Goal: Information Seeking & Learning: Find specific fact

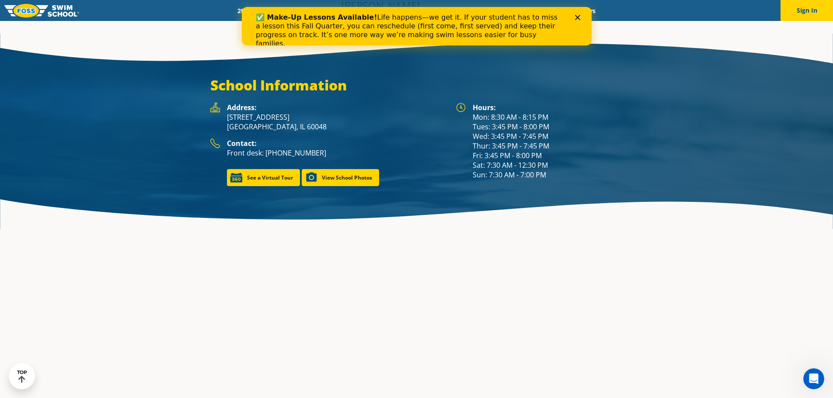
scroll to position [1224, 0]
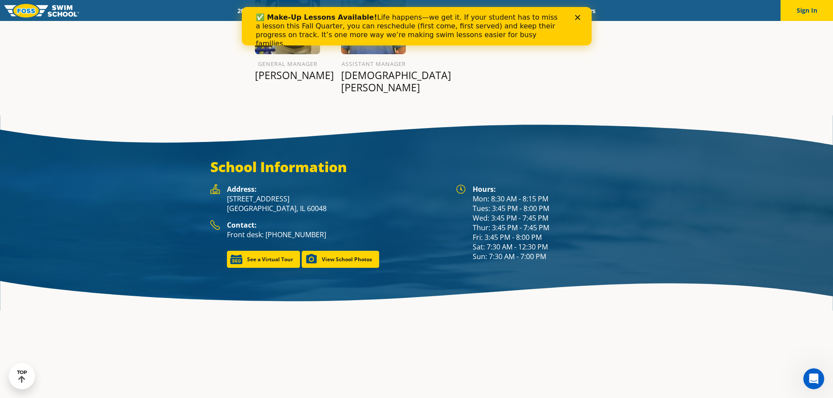
drag, startPoint x: 498, startPoint y: 165, endPoint x: 570, endPoint y: 163, distance: 71.7
click at [540, 185] on div "Hours: Mon: 8:30 AM - 8:15 PM Tues: 3:45 PM - 8:00 PM Wed: 3:45 PM - 7:45 PM Th…" at bounding box center [548, 223] width 150 height 77
click at [574, 185] on div "Hours: Mon: 8:30 AM - 8:15 PM Tues: 3:45 PM - 8:00 PM Wed: 3:45 PM - 7:45 PM Th…" at bounding box center [548, 223] width 150 height 77
drag, startPoint x: 492, startPoint y: 171, endPoint x: 556, endPoint y: 174, distance: 63.5
click at [542, 185] on div "Hours: Mon: 8:30 AM - 8:15 PM Tues: 3:45 PM - 8:00 PM Wed: 3:45 PM - 7:45 PM Th…" at bounding box center [548, 223] width 150 height 77
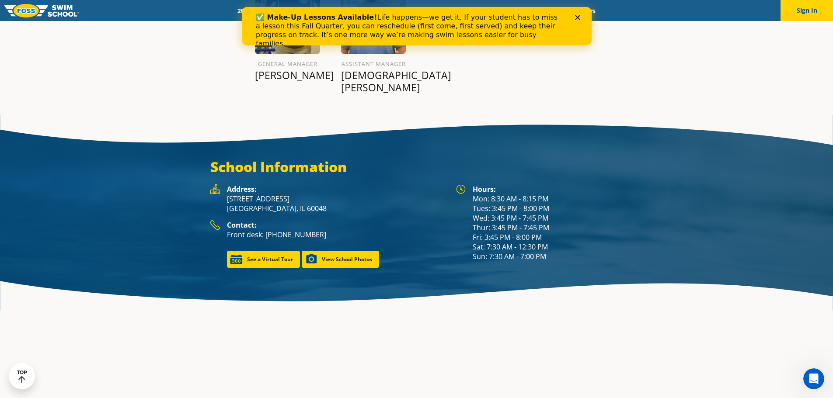
click at [561, 185] on div "Hours: Mon: 8:30 AM - 8:15 PM Tues: 3:45 PM - 8:00 PM Wed: 3:45 PM - 7:45 PM Th…" at bounding box center [548, 223] width 150 height 77
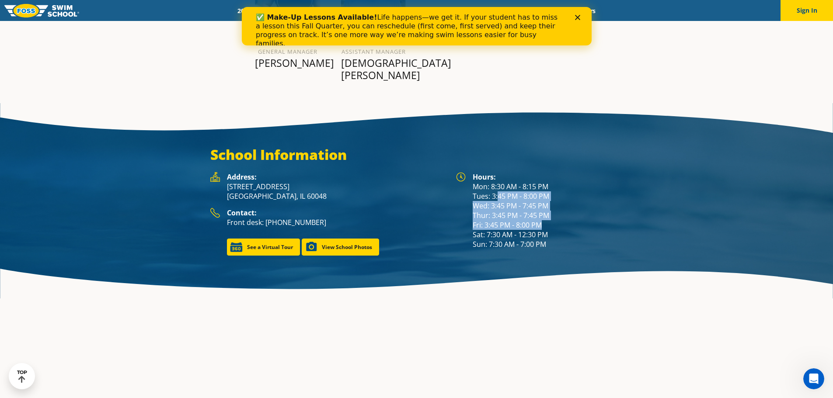
drag, startPoint x: 497, startPoint y: 172, endPoint x: 546, endPoint y: 202, distance: 57.9
click at [546, 202] on div "Hours: Mon: 8:30 AM - 8:15 PM Tues: 3:45 PM - 8:00 PM Wed: 3:45 PM - 7:45 PM Th…" at bounding box center [548, 210] width 150 height 77
click at [591, 199] on div "Hours: Mon: 8:30 AM - 8:15 PM Tues: 3:45 PM - 8:00 PM Wed: 3:45 PM - 7:45 PM Th…" at bounding box center [548, 210] width 150 height 77
drag, startPoint x: 551, startPoint y: 202, endPoint x: 492, endPoint y: 157, distance: 74.9
click at [480, 172] on div "Hours: Mon: 8:30 AM - 8:15 PM Tues: 3:45 PM - 8:00 PM Wed: 3:45 PM - 7:45 PM Th…" at bounding box center [548, 210] width 150 height 77
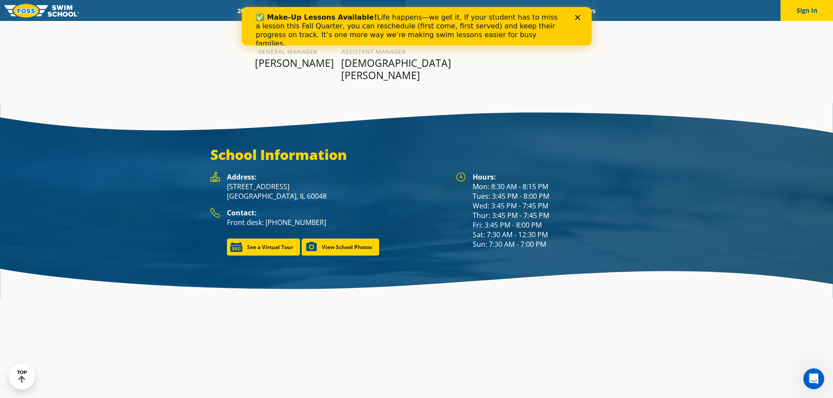
click at [582, 172] on div "Hours: Mon: 8:30 AM - 8:15 PM Tues: 3:45 PM - 8:00 PM Wed: 3:45 PM - 7:45 PM Th…" at bounding box center [548, 210] width 150 height 77
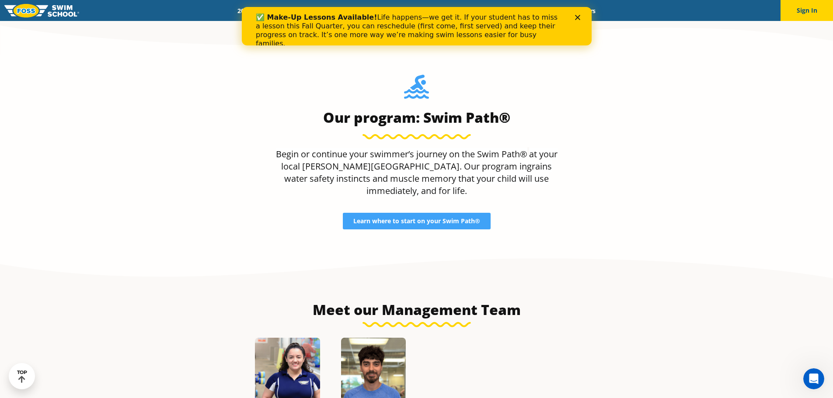
scroll to position [806, 0]
